Goal: Task Accomplishment & Management: Manage account settings

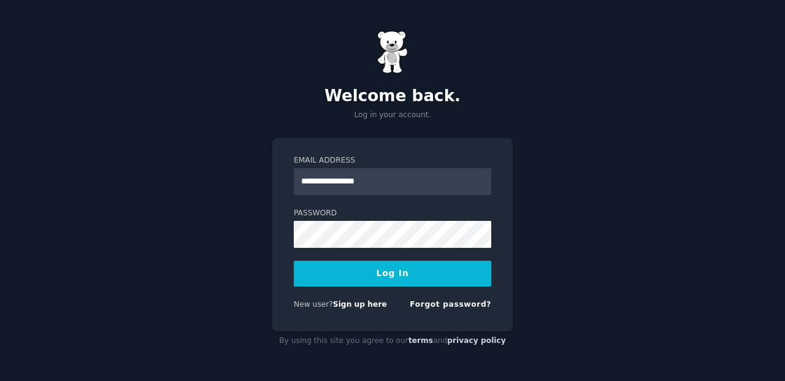
type input "**********"
click at [393, 273] on button "Log In" at bounding box center [393, 274] width 198 height 26
click at [482, 277] on button "Log In" at bounding box center [393, 274] width 198 height 26
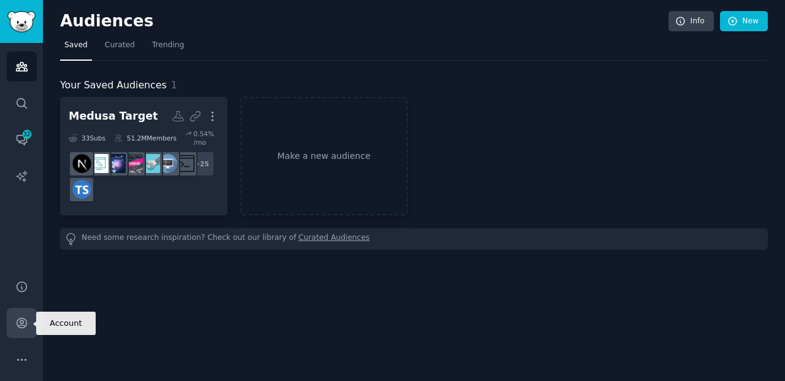
click at [23, 323] on icon "Sidebar" at bounding box center [21, 323] width 13 height 13
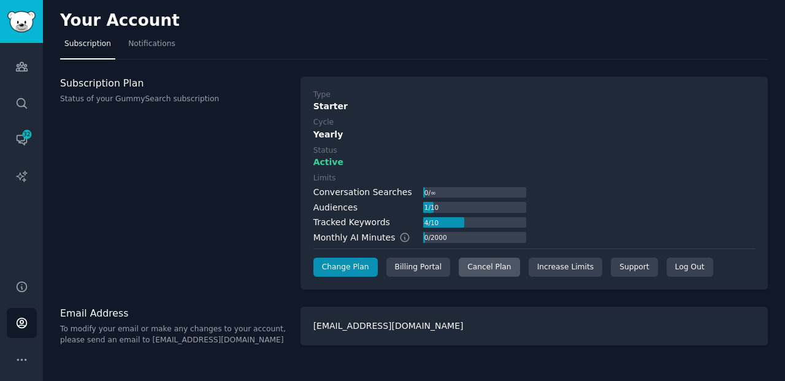
click at [488, 264] on div "Cancel Plan" at bounding box center [489, 268] width 61 height 20
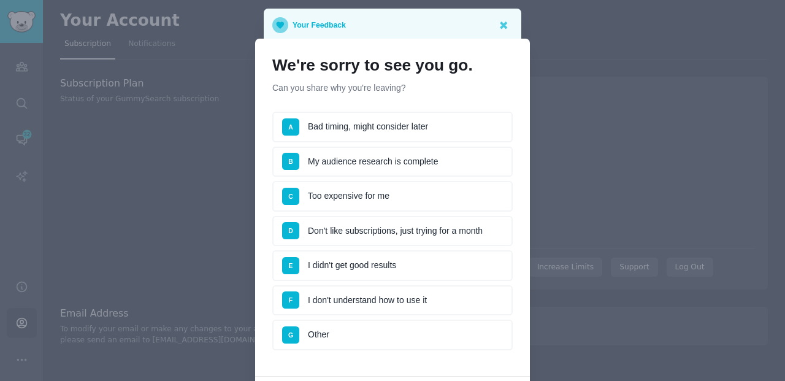
click at [415, 161] on li "B My audience research is complete" at bounding box center [392, 162] width 241 height 31
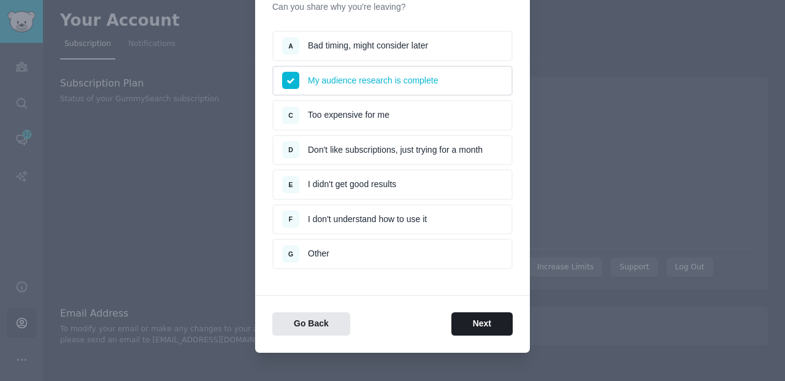
scroll to position [87, 0]
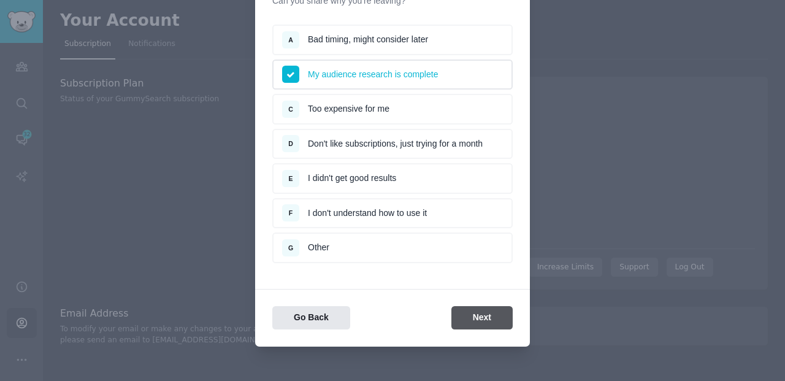
click at [473, 319] on button "Next" at bounding box center [482, 318] width 61 height 24
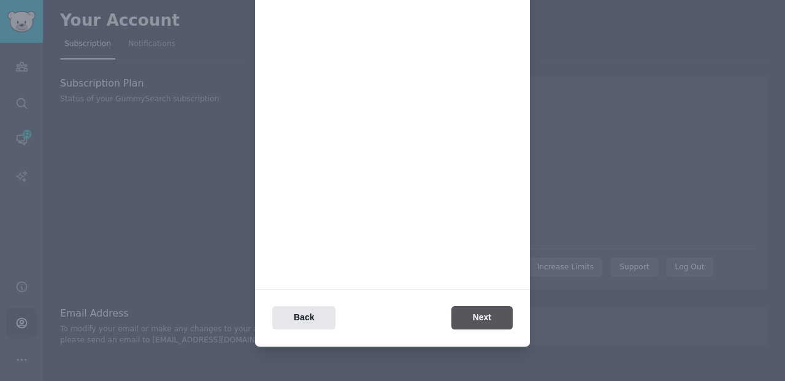
scroll to position [0, 0]
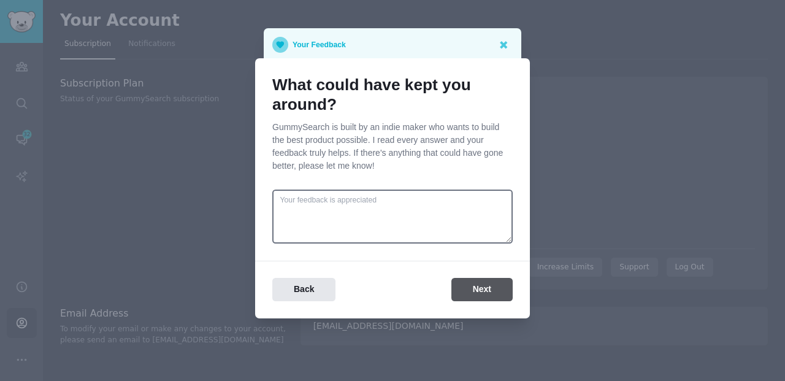
click at [462, 296] on button "Next" at bounding box center [482, 290] width 61 height 24
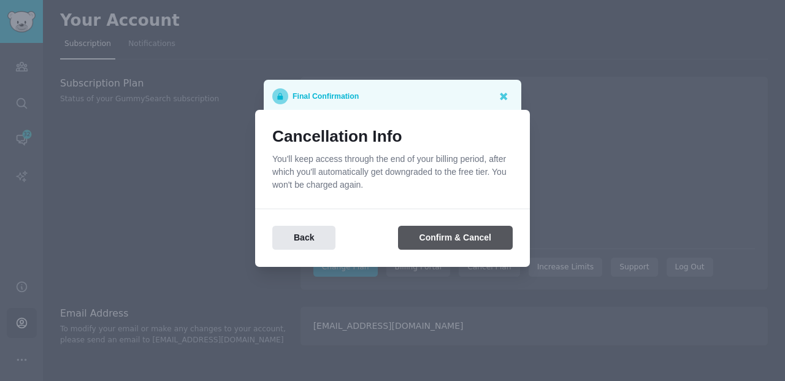
click at [443, 237] on button "Confirm & Cancel" at bounding box center [455, 238] width 115 height 24
